Goal: Navigation & Orientation: Find specific page/section

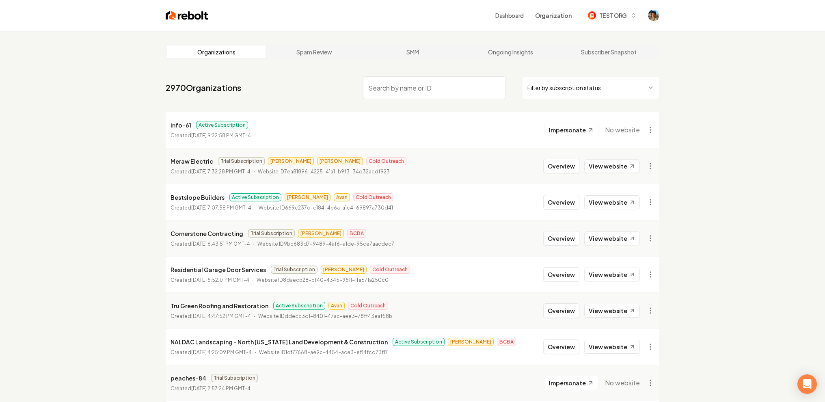
click at [508, 11] on link "Dashboard" at bounding box center [509, 15] width 28 height 8
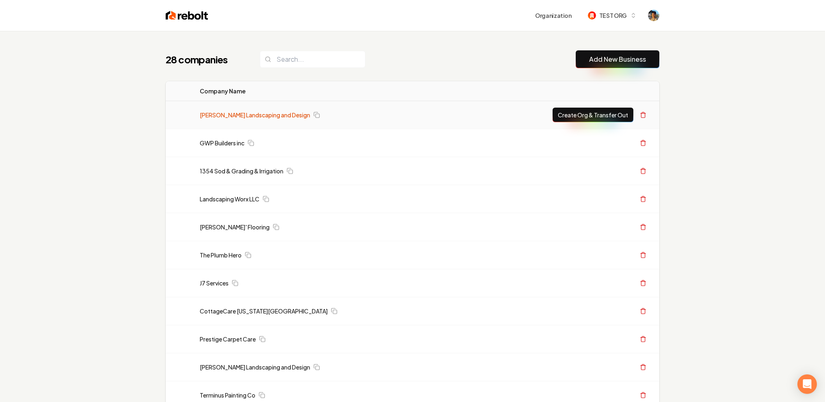
click at [247, 112] on link "[PERSON_NAME] Landscaping and Design" at bounding box center [255, 115] width 110 height 8
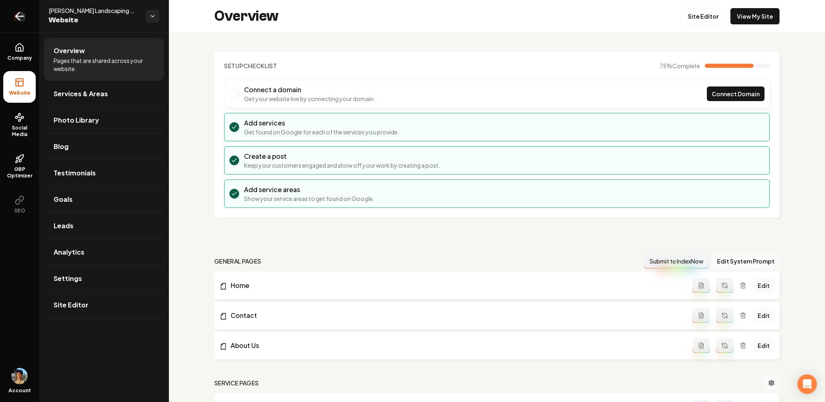
click at [22, 17] on icon "Return to dashboard" at bounding box center [19, 16] width 13 height 13
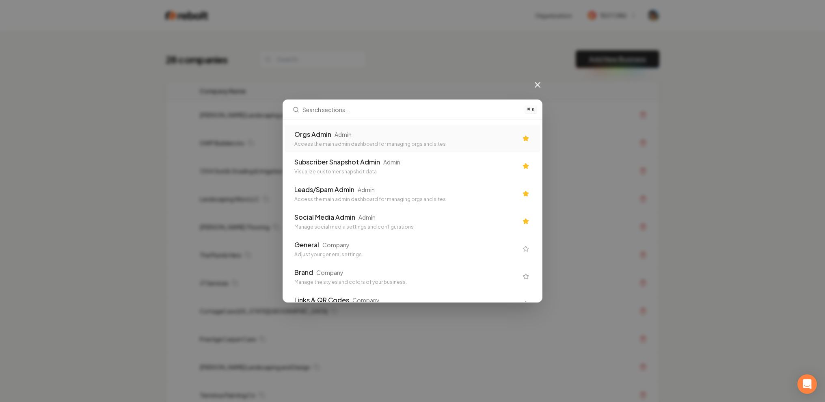
click at [380, 140] on div "Orgs Admin Admin Access the main admin dashboard for managing orgs and sites" at bounding box center [405, 139] width 223 height 18
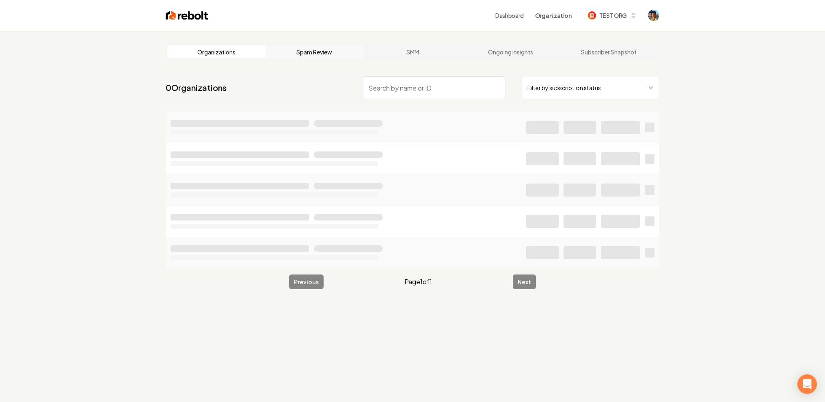
click at [317, 52] on link "Spam Review" at bounding box center [315, 51] width 98 height 13
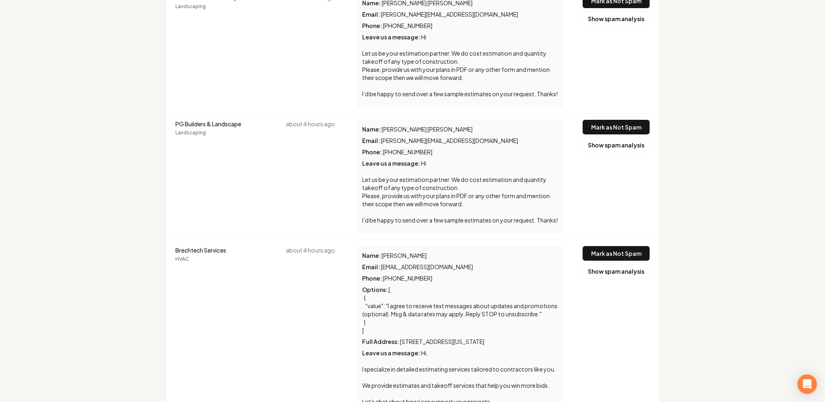
scroll to position [2123, 0]
